Goal: Task Accomplishment & Management: Use online tool/utility

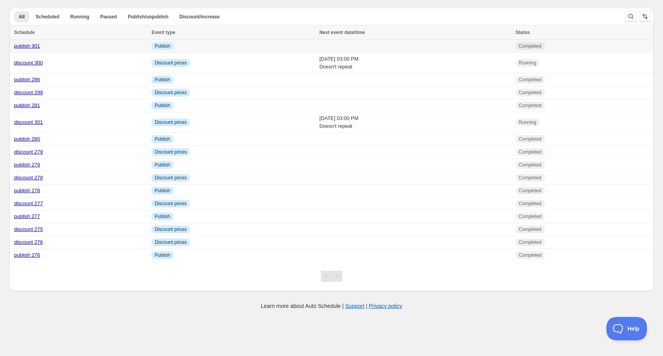
click at [31, 46] on link "publish 301" at bounding box center [27, 46] width 26 height 6
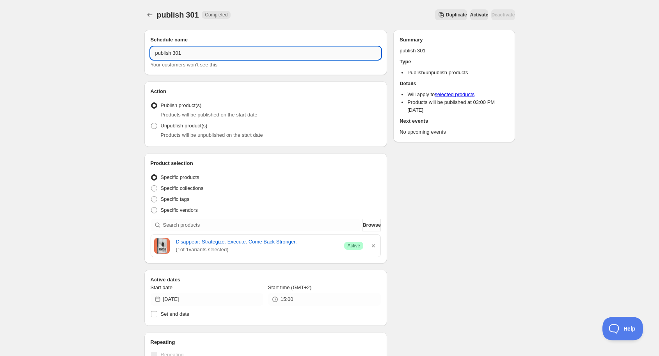
drag, startPoint x: 179, startPoint y: 51, endPoint x: 187, endPoint y: 52, distance: 8.7
click at [187, 52] on input "publish 301" at bounding box center [266, 53] width 231 height 12
type input "publish 302"
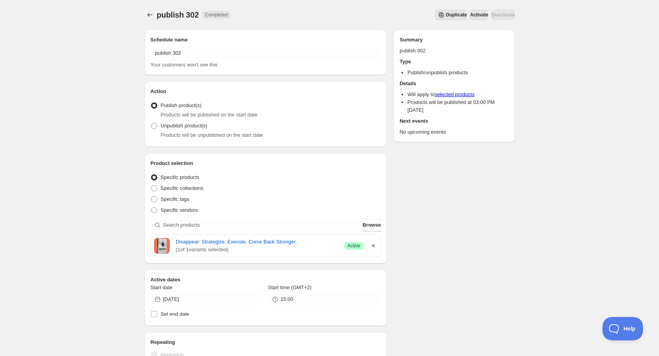
click at [375, 246] on icon "button" at bounding box center [374, 246] width 8 height 8
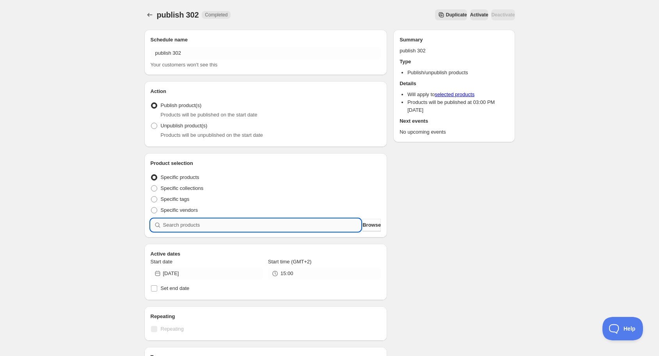
click at [334, 227] on input "search" at bounding box center [262, 225] width 198 height 12
type input "b"
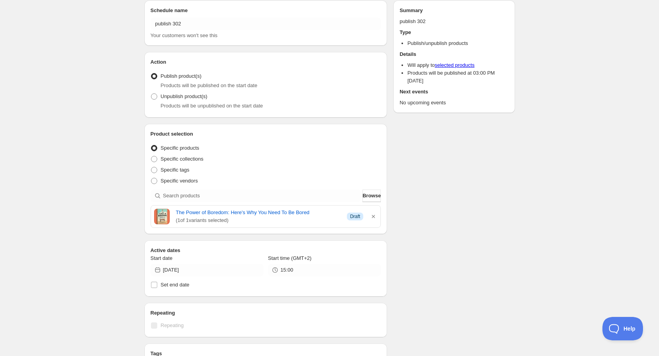
scroll to position [62, 0]
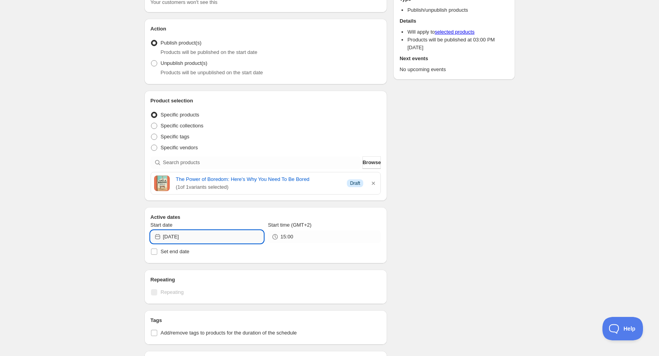
click at [222, 235] on input "[DATE]" at bounding box center [213, 236] width 100 height 12
click at [207, 316] on span "24" at bounding box center [207, 316] width 8 height 6
type input "[DATE]"
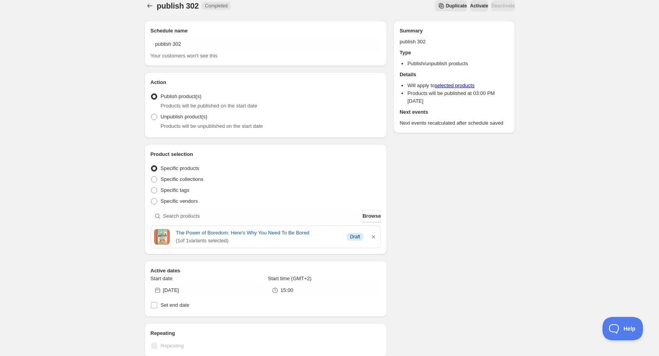
scroll to position [0, 0]
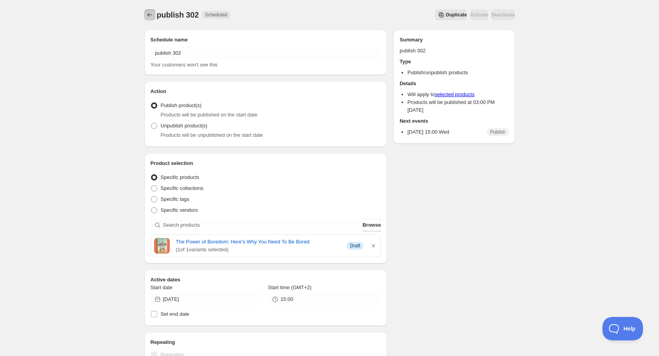
click at [149, 14] on icon "Schedules" at bounding box center [150, 15] width 8 height 8
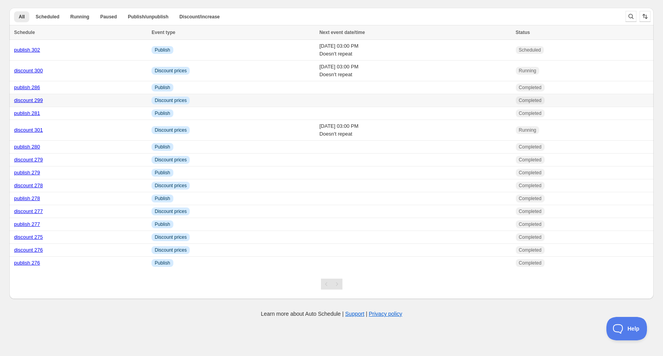
click at [39, 101] on link "discount 299" at bounding box center [28, 100] width 29 height 6
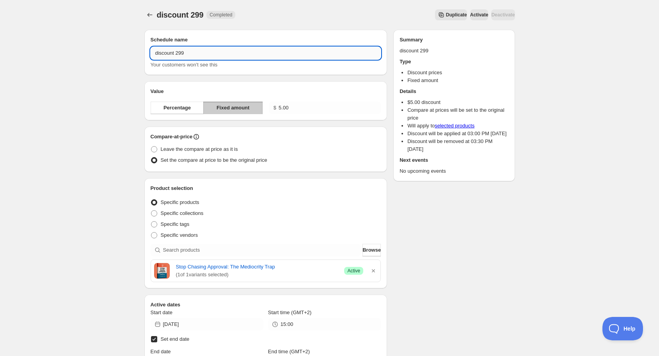
drag, startPoint x: 176, startPoint y: 53, endPoint x: 195, endPoint y: 54, distance: 18.8
click at [195, 54] on input "discount 299" at bounding box center [266, 53] width 231 height 12
type input "discount 302"
click at [373, 268] on icon "button" at bounding box center [374, 271] width 8 height 8
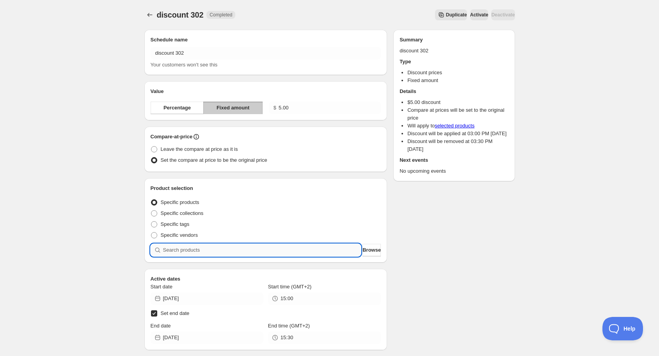
click at [301, 249] on input "search" at bounding box center [262, 250] width 198 height 12
type input "b"
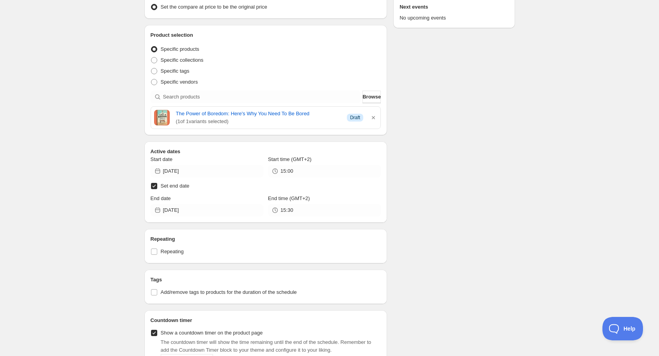
scroll to position [156, 0]
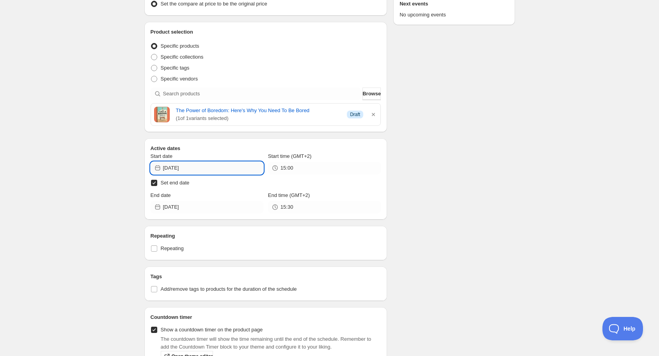
click at [203, 164] on input "[DATE]" at bounding box center [213, 168] width 100 height 12
click at [208, 247] on span "24" at bounding box center [207, 247] width 8 height 6
type input "[DATE]"
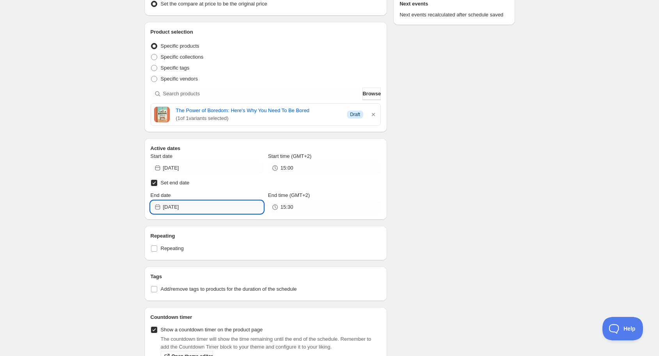
click at [232, 212] on div "discount 302. This page is ready discount 302 Completed Duplicate Activate Deac…" at bounding box center [329, 293] width 659 height 899
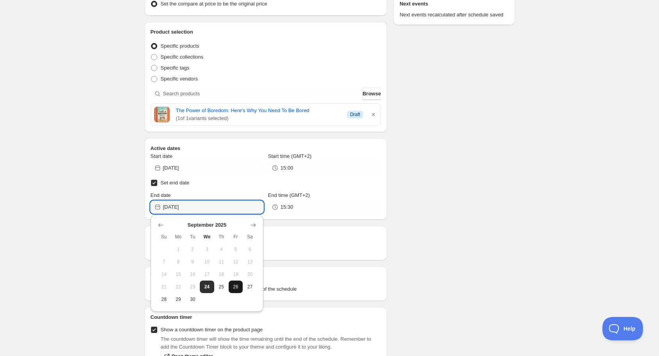
click at [239, 287] on span "26" at bounding box center [236, 286] width 8 height 6
type input "[DATE]"
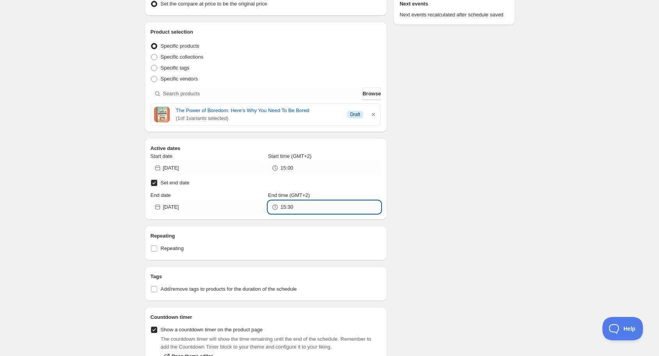
click at [297, 208] on input "15:30" at bounding box center [331, 207] width 100 height 12
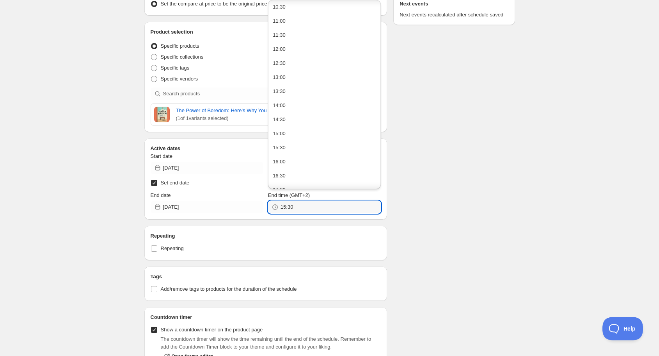
scroll to position [312, 0]
click at [298, 121] on button "15:00" at bounding box center [325, 118] width 108 height 12
type input "15:00"
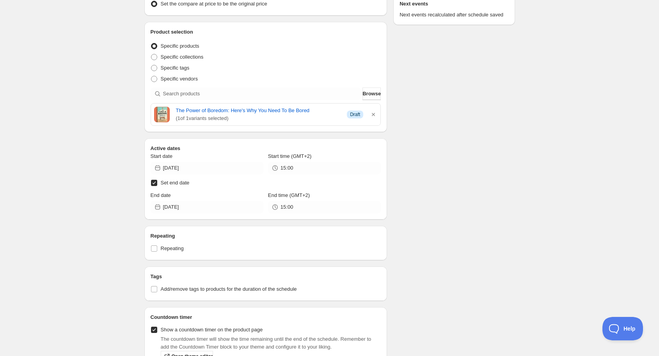
click at [438, 194] on div "Schedule name discount 302 Your customers won't see this Value Percentage Fixed…" at bounding box center [326, 297] width 377 height 860
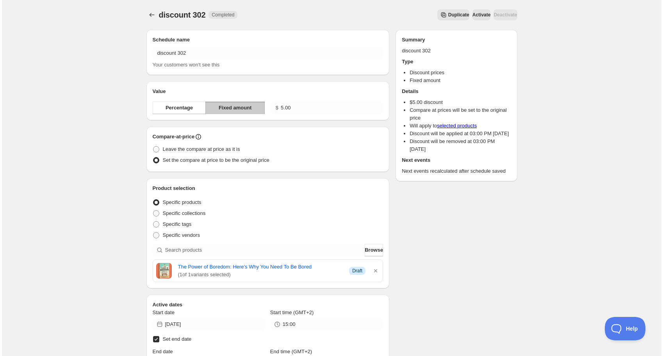
scroll to position [0, 0]
click at [148, 14] on icon "Schedules" at bounding box center [149, 15] width 5 height 4
